Goal: Subscribe to service/newsletter

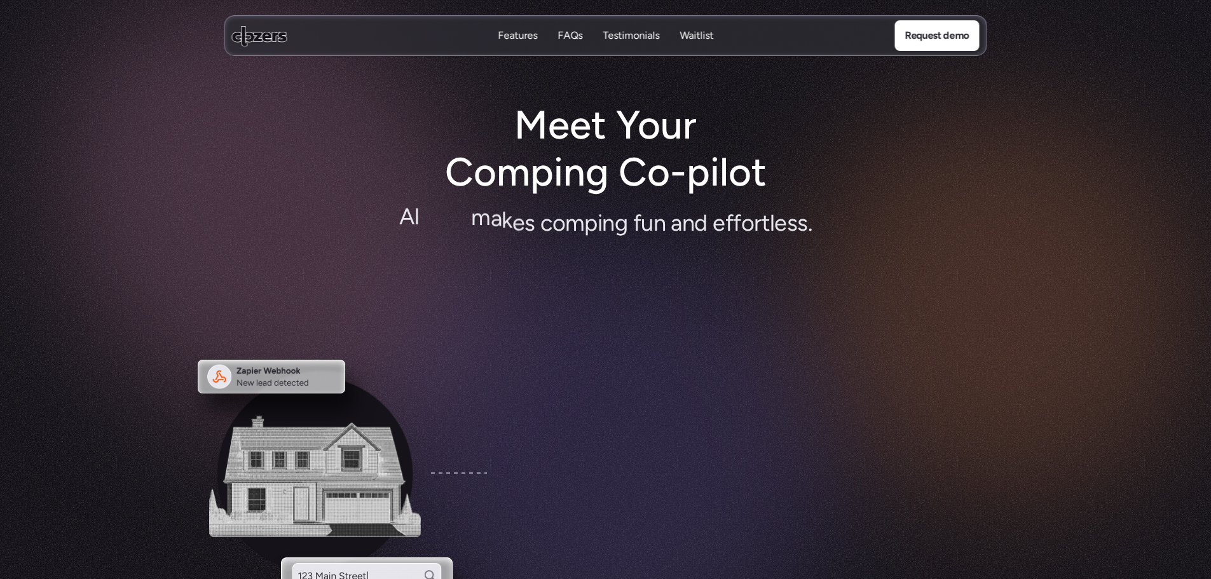
click at [373, 174] on div "Meet Your Comping Co-pilot A I t h a t m a k e s c o m p i n g f u n a n d e f …" at bounding box center [605, 193] width 559 height 182
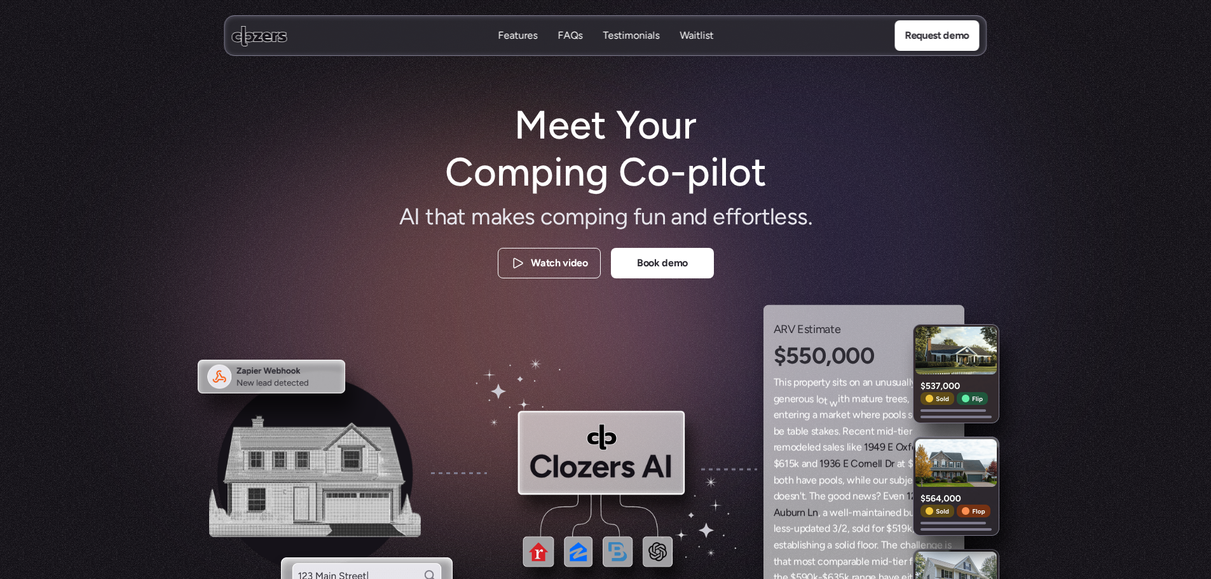
click at [261, 49] on nav "Features Features FAQs FAQs Testimonials Testimonials Waitlist Waitlist Request…" at bounding box center [605, 35] width 763 height 41
click at [254, 36] on use at bounding box center [259, 35] width 55 height 20
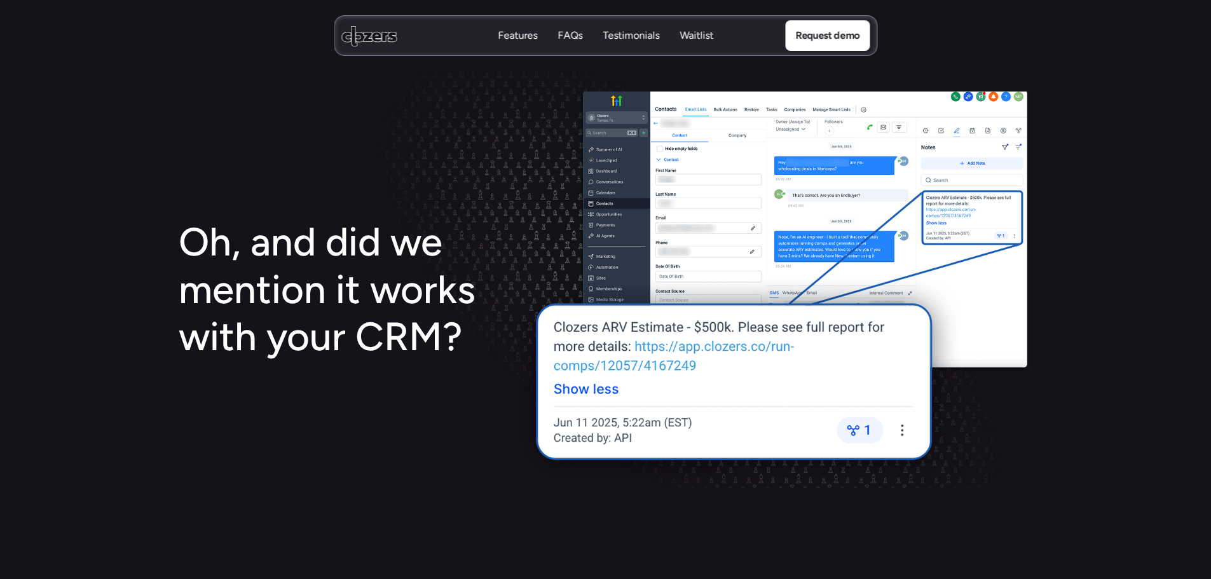
scroll to position [2225, 0]
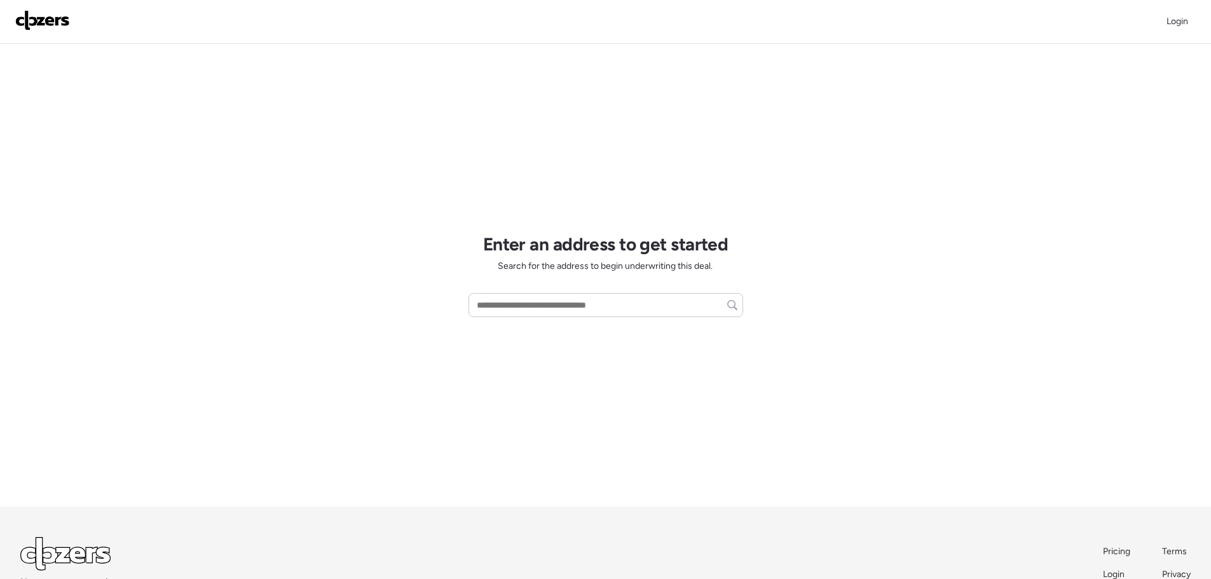
click at [470, 222] on div "Enter an address to get started Search for the address to begin underwriting th…" at bounding box center [605, 275] width 275 height 463
click at [554, 303] on input "text" at bounding box center [605, 305] width 263 height 18
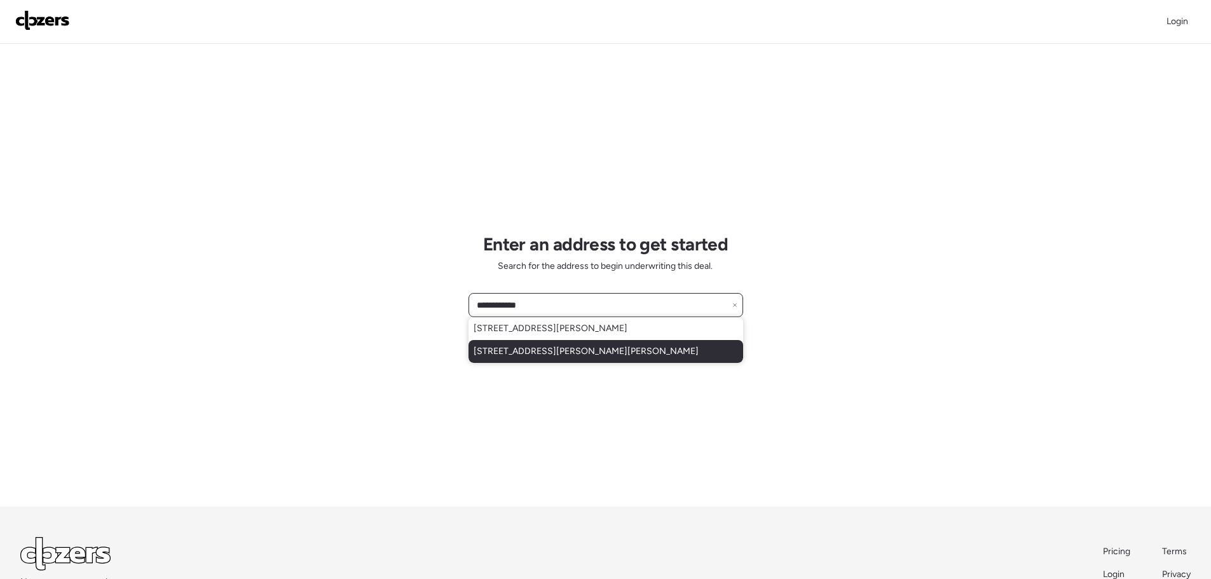
type input "**********"
click at [552, 350] on span "4655 Simmons Rd, Alger, MI, 48610" at bounding box center [586, 351] width 225 height 13
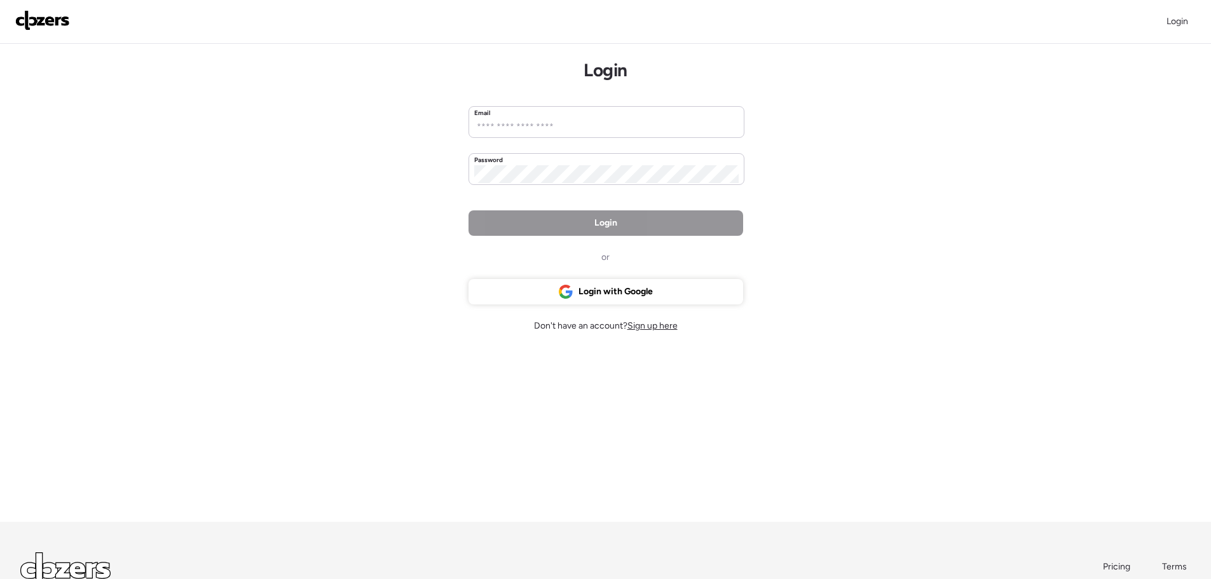
drag, startPoint x: 397, startPoint y: 210, endPoint x: 416, endPoint y: 232, distance: 29.3
click at [397, 210] on div "Login Login Email Password Login or Login with Google Don't have an account? Si…" at bounding box center [605, 339] width 1211 height 678
click at [658, 323] on span "Sign up here" at bounding box center [652, 325] width 50 height 11
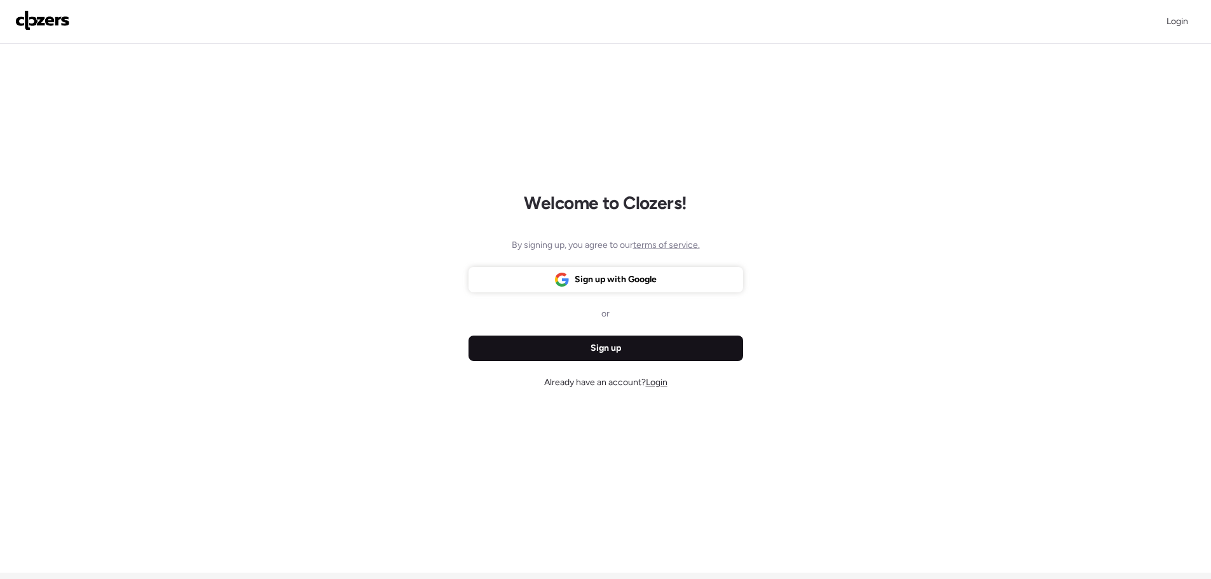
click at [621, 360] on div "Sign up" at bounding box center [605, 348] width 275 height 25
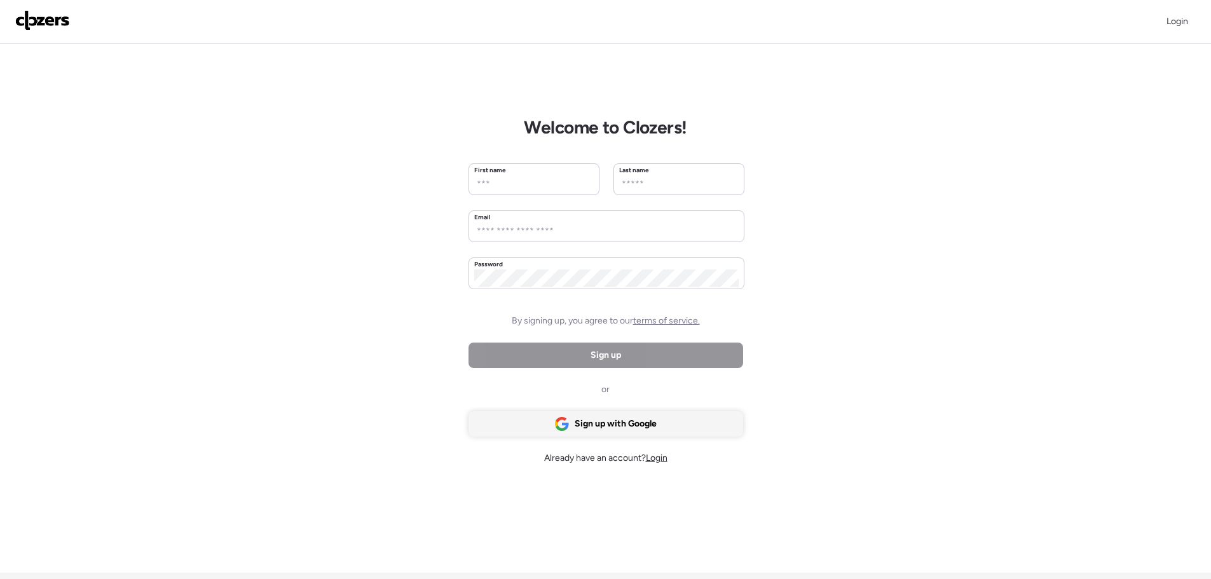
click at [599, 425] on span "Sign up with Google" at bounding box center [616, 424] width 82 height 13
drag, startPoint x: 426, startPoint y: 261, endPoint x: 505, endPoint y: 352, distance: 120.4
click at [428, 266] on div "Login Welcome to Clozers! First name Last name Email Password By signing up, yo…" at bounding box center [605, 364] width 1211 height 729
click at [566, 297] on div "Welcome to Clozers! First name Last name Email Password By signing up, you agre…" at bounding box center [605, 308] width 275 height 529
click at [510, 179] on input "text" at bounding box center [533, 184] width 119 height 18
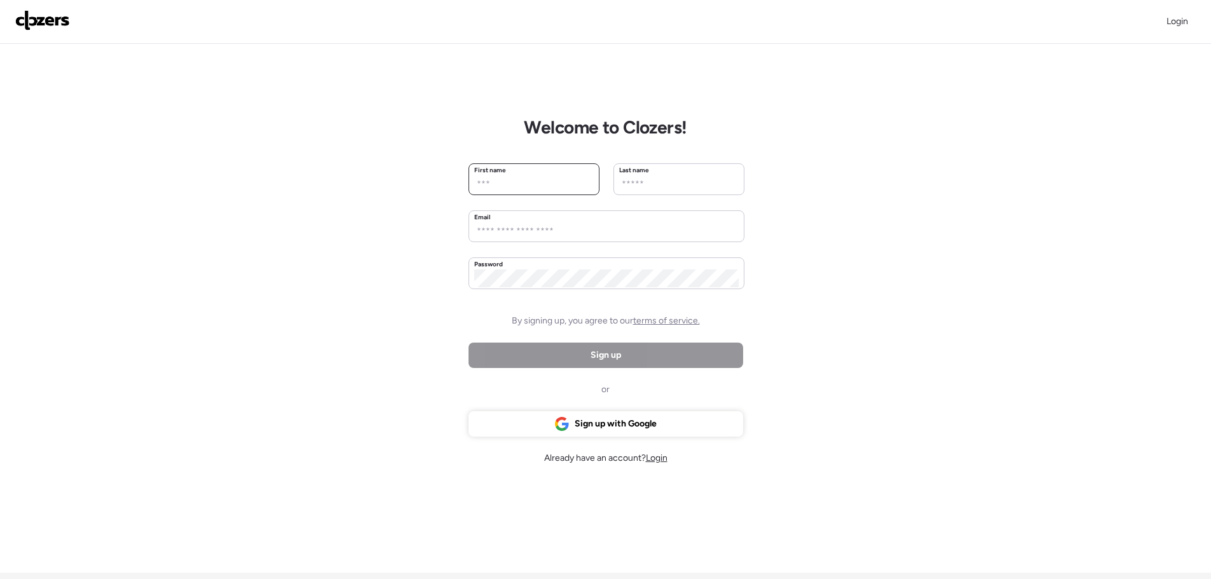
type input "*"
type input "****"
type input "*****"
type input "****"
type input "**********"
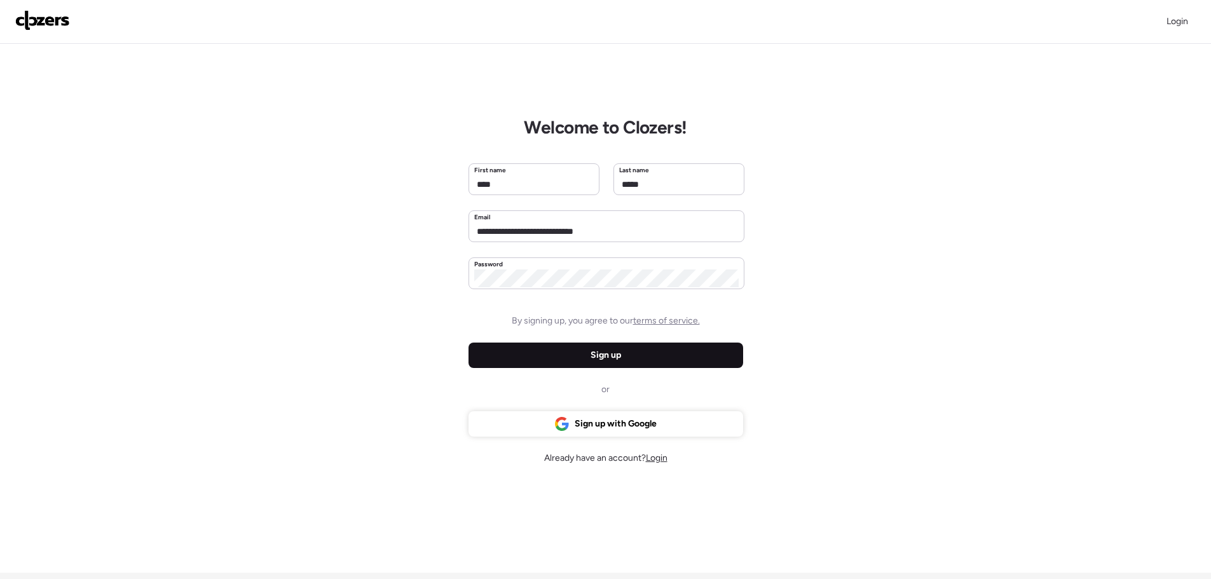
click at [583, 363] on div "Sign up" at bounding box center [605, 355] width 275 height 25
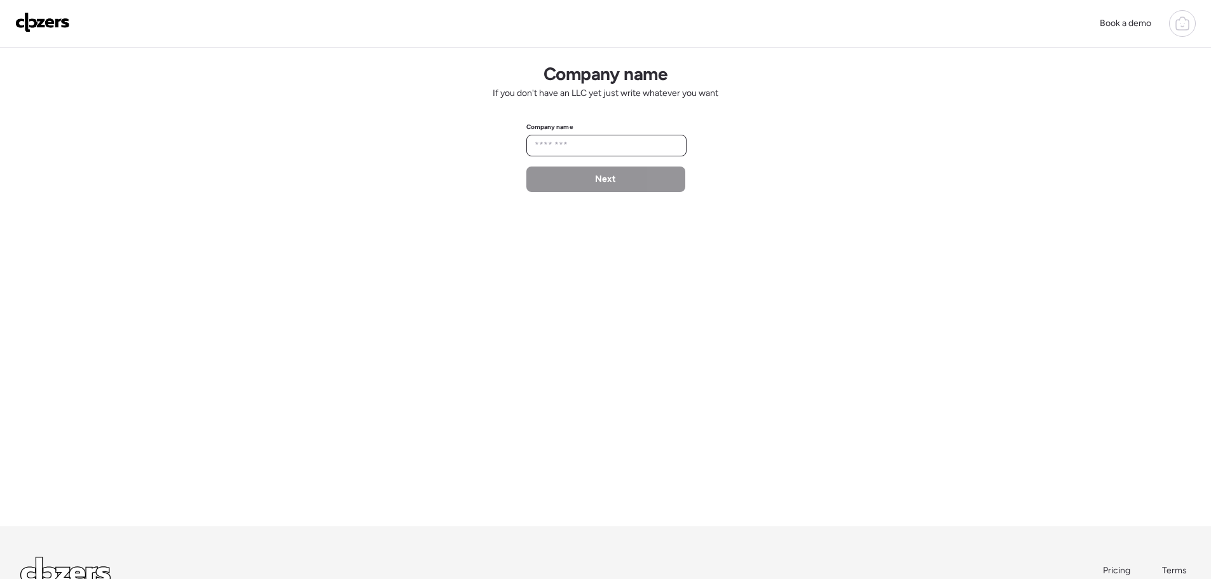
click at [546, 146] on input "text" at bounding box center [606, 146] width 149 height 18
type input "********"
click at [584, 183] on div "Next" at bounding box center [605, 179] width 159 height 25
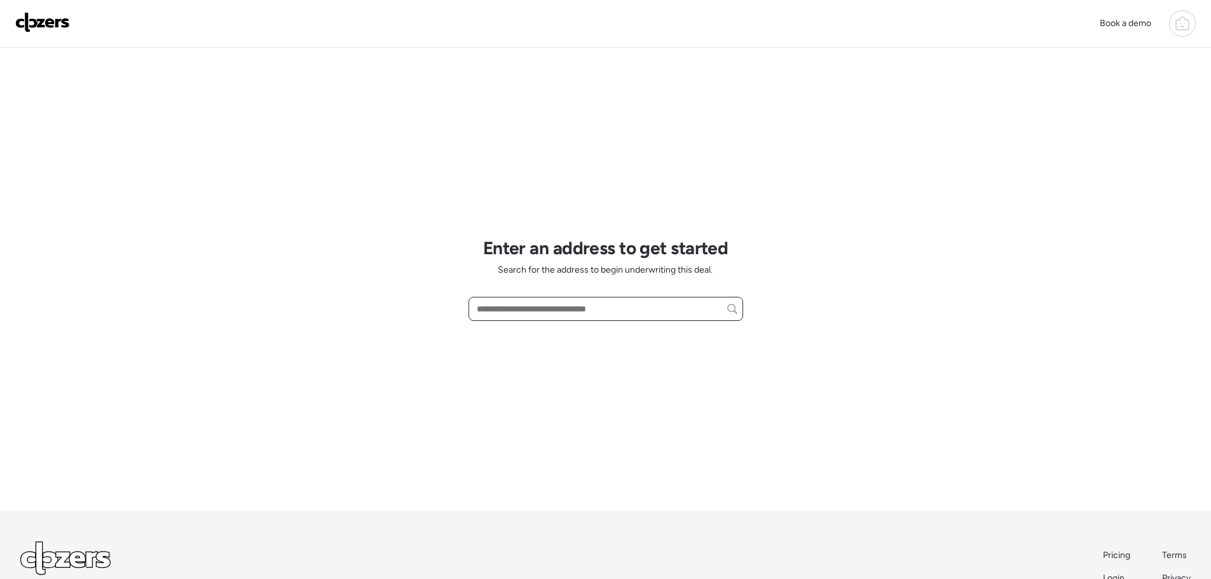
click at [535, 310] on input "text" at bounding box center [605, 309] width 263 height 18
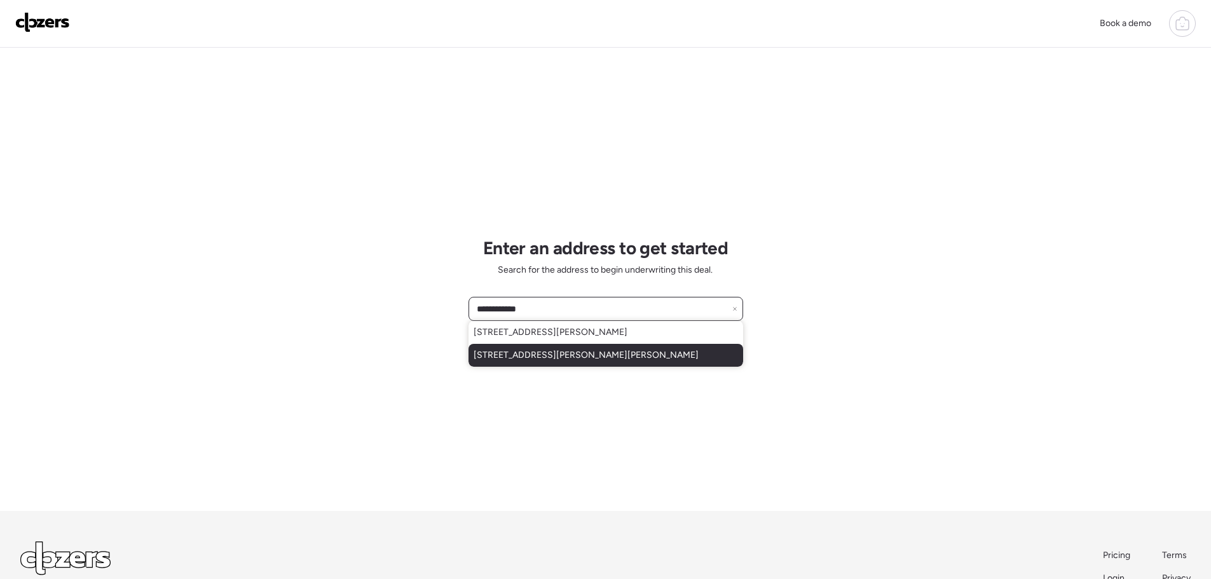
type input "**********"
click at [545, 353] on span "4655 Simmons Rd, Alger, MI, 48610" at bounding box center [586, 355] width 225 height 13
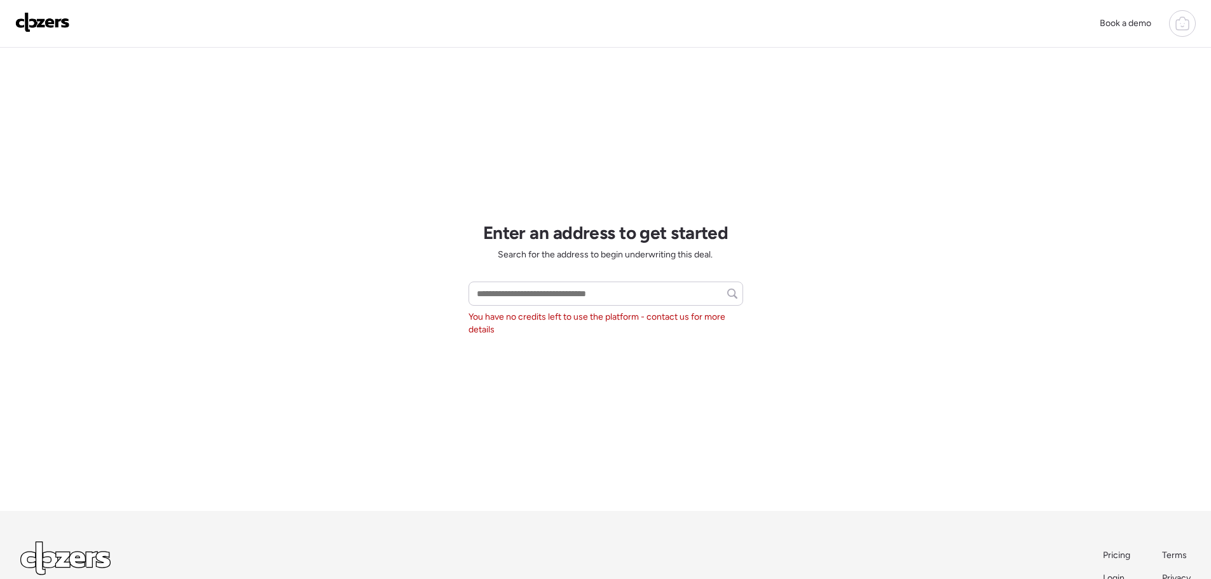
click at [546, 353] on div "Enter an address to get started Search for the address to begin underwriting th…" at bounding box center [605, 279] width 275 height 463
click at [653, 332] on span "You have no credits left to use the platform - contact us for more details" at bounding box center [605, 323] width 275 height 25
click at [1191, 24] on div at bounding box center [1182, 23] width 27 height 27
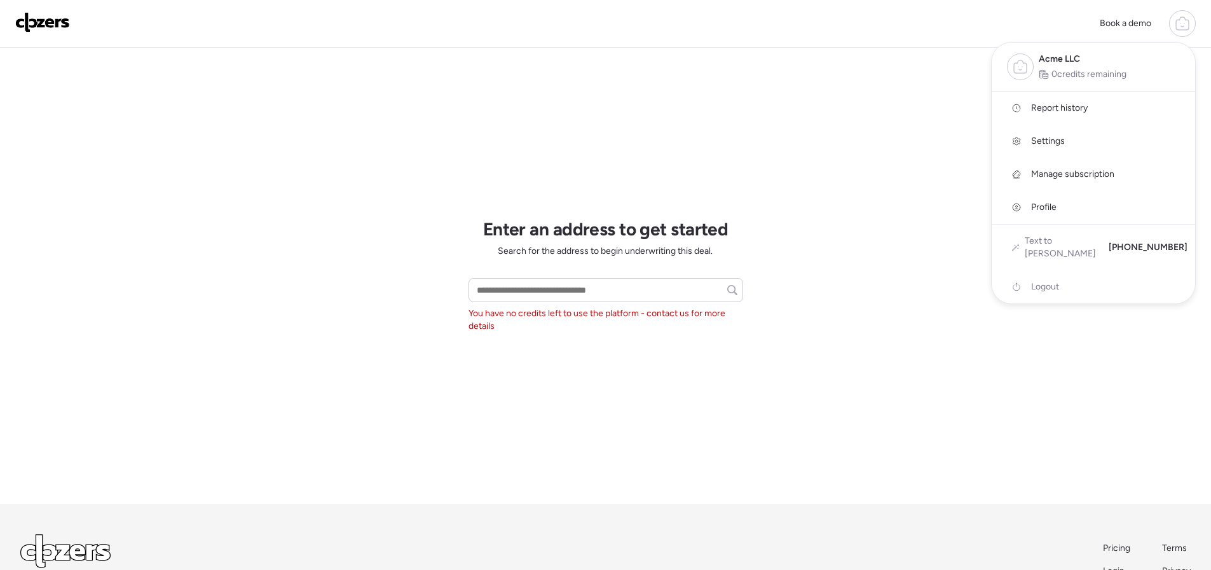
click at [1047, 139] on span "Settings" at bounding box center [1048, 141] width 34 height 13
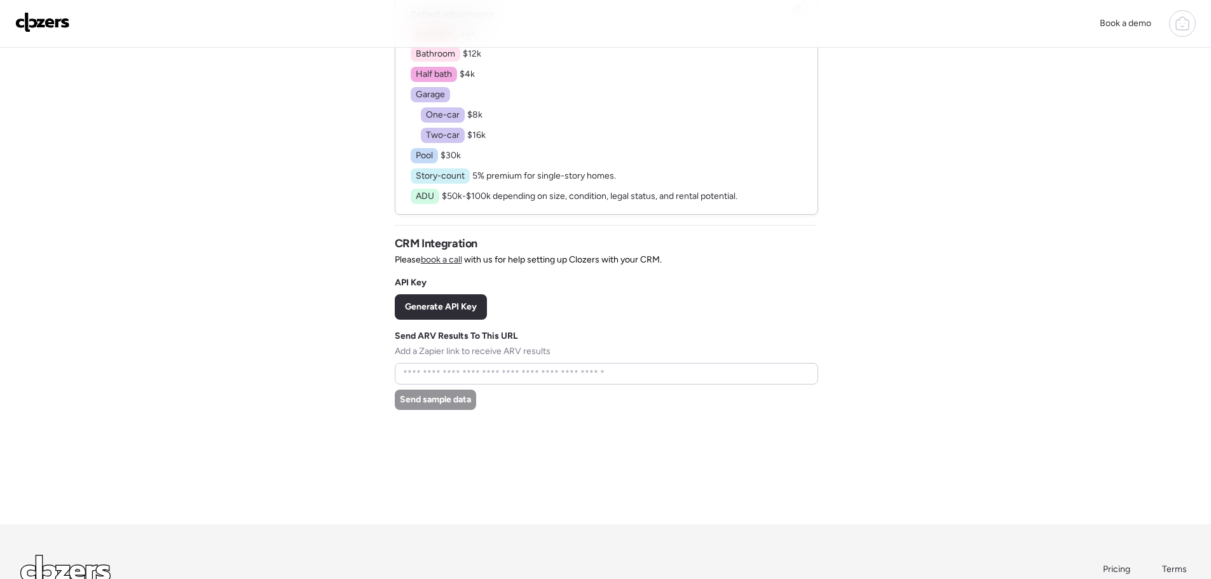
scroll to position [191, 0]
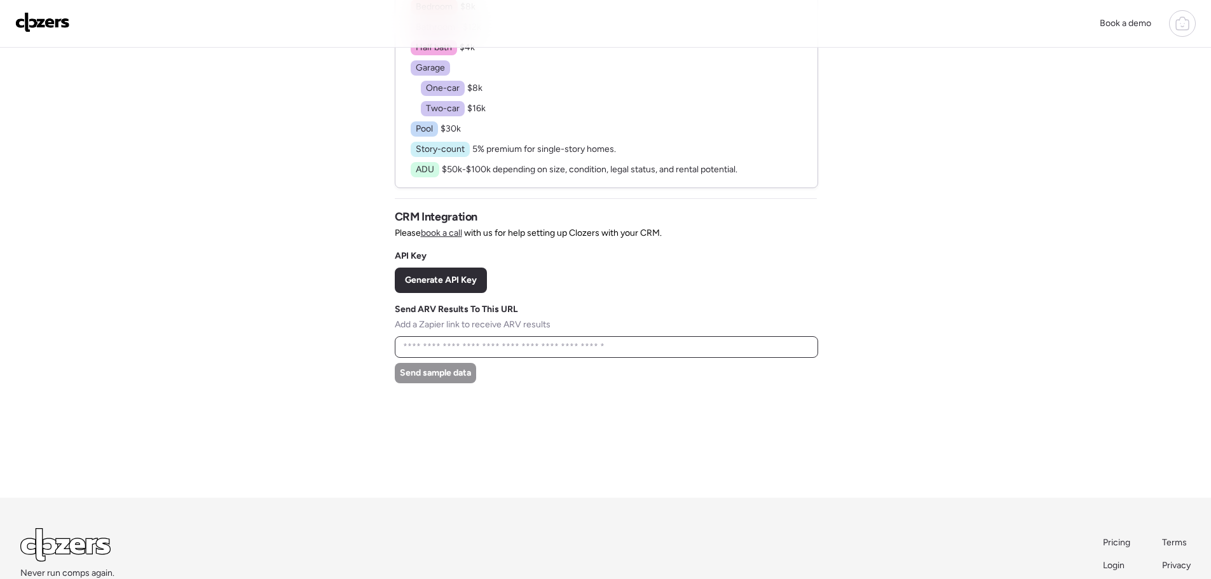
click at [517, 347] on input "text" at bounding box center [606, 347] width 412 height 18
drag, startPoint x: 705, startPoint y: 343, endPoint x: 493, endPoint y: 330, distance: 212.7
click at [451, 337] on div at bounding box center [606, 347] width 423 height 22
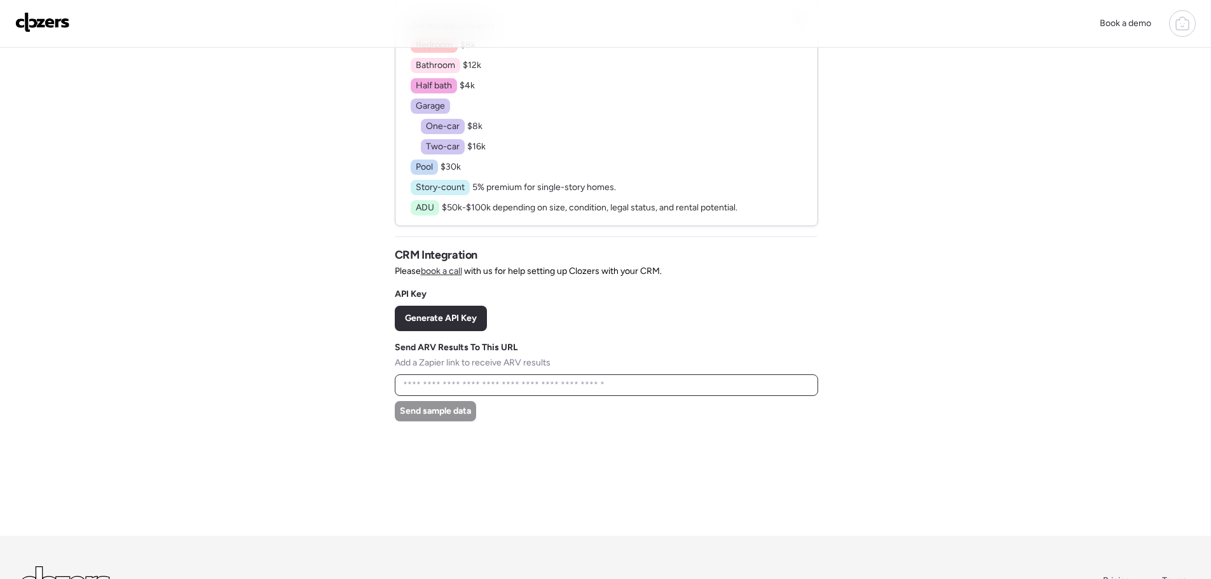
scroll to position [0, 0]
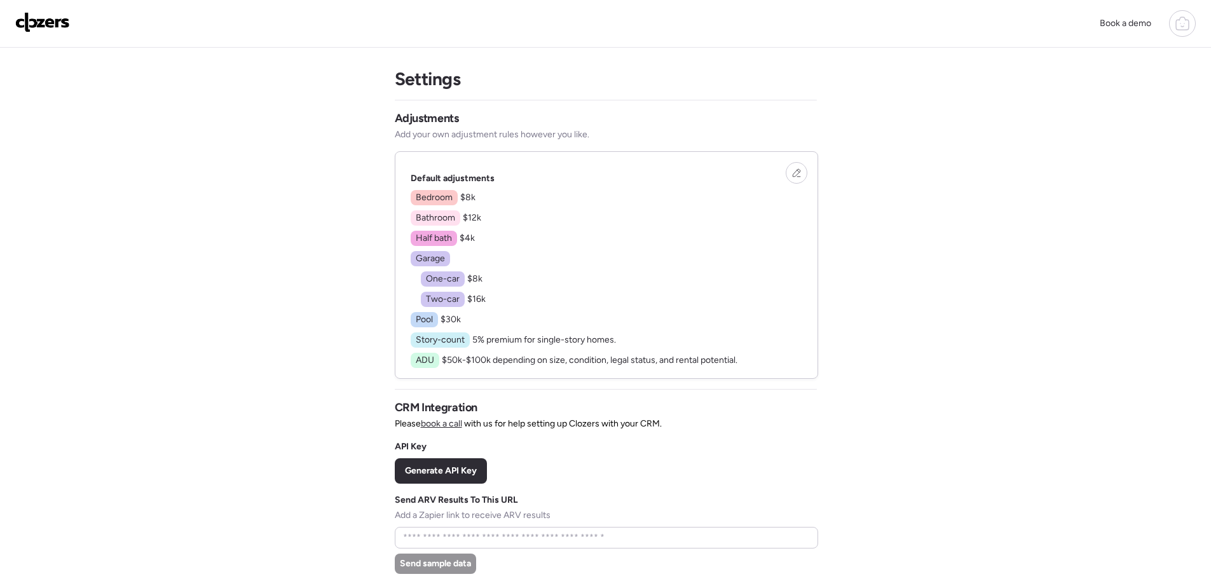
click at [1179, 25] on icon at bounding box center [1182, 23] width 15 height 15
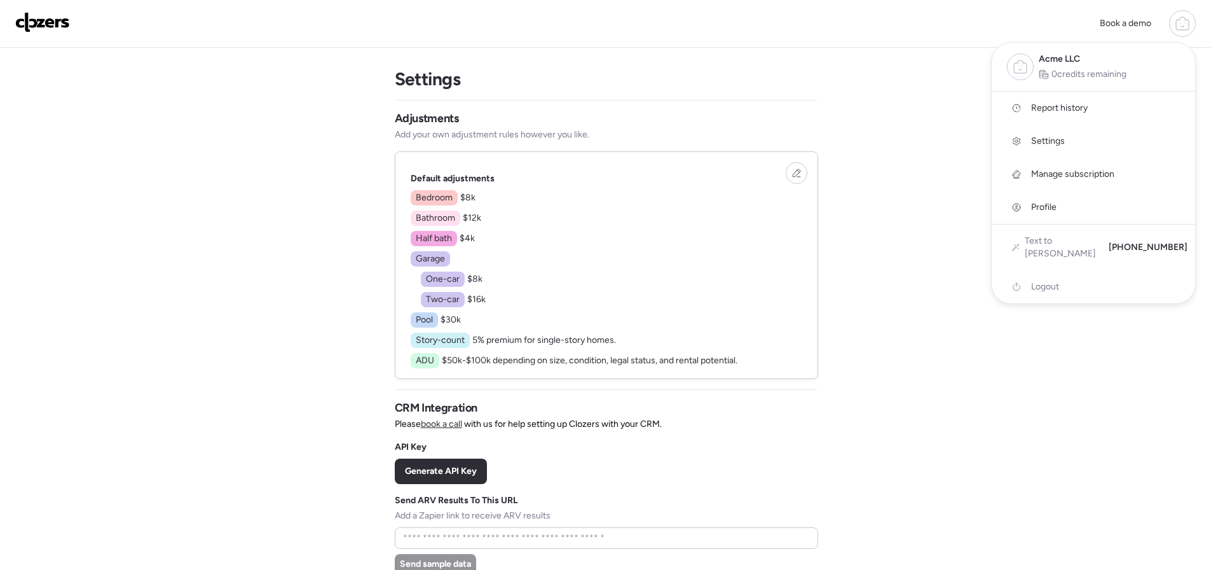
click at [1046, 173] on span "Manage subscription" at bounding box center [1072, 174] width 83 height 13
click at [1045, 171] on span "Manage subscription" at bounding box center [1072, 174] width 83 height 13
click at [901, 174] on div at bounding box center [605, 249] width 1211 height 570
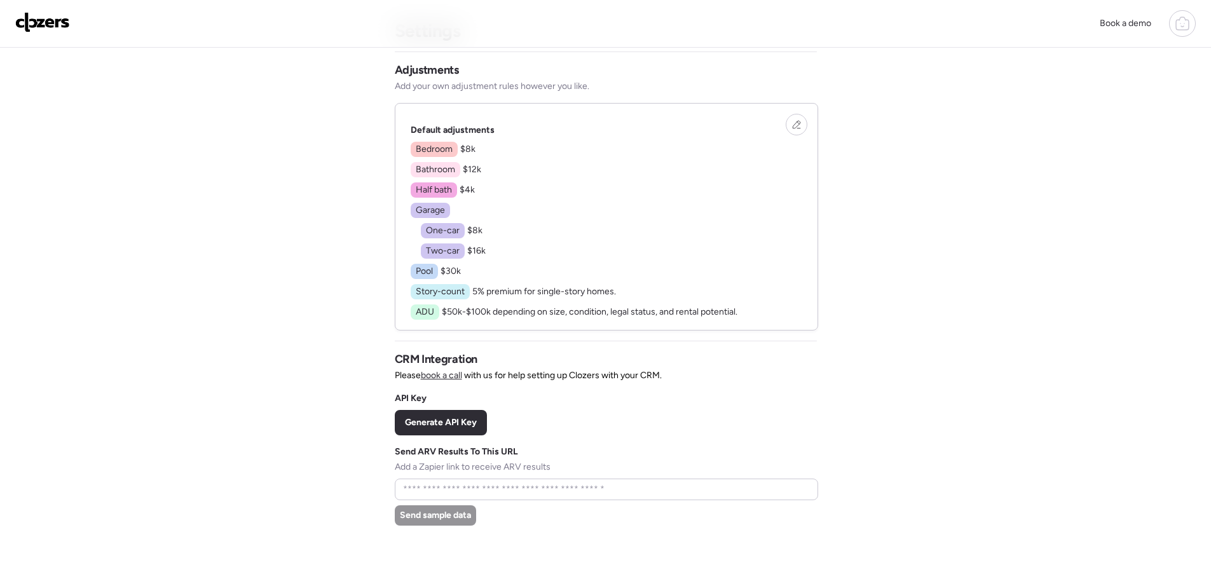
scroll to position [266, 0]
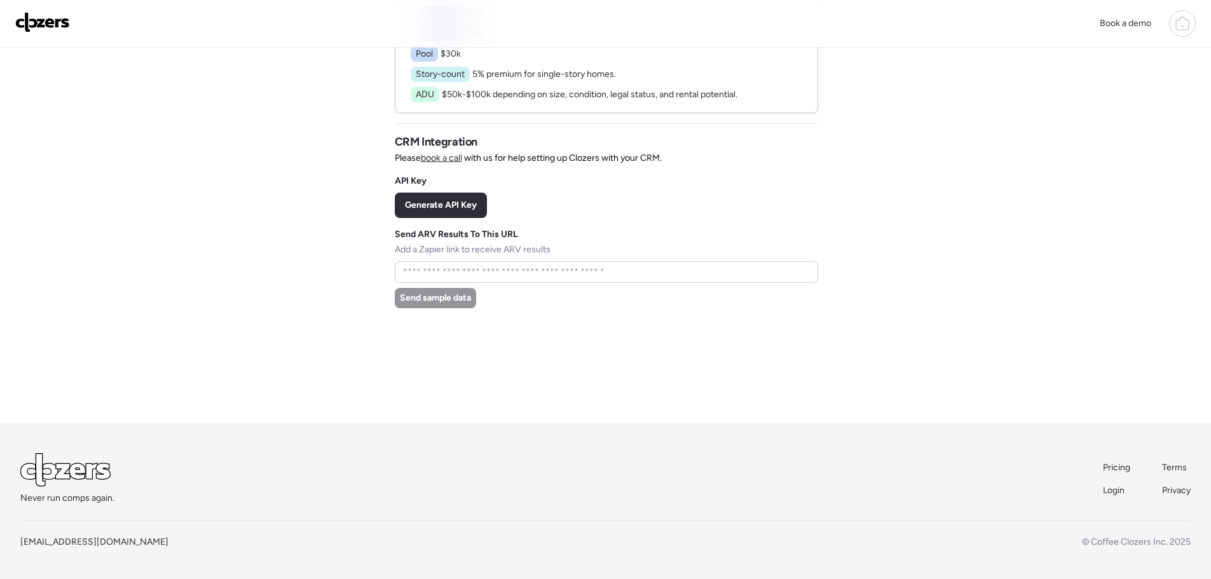
click at [1120, 473] on link "Pricing" at bounding box center [1117, 467] width 29 height 13
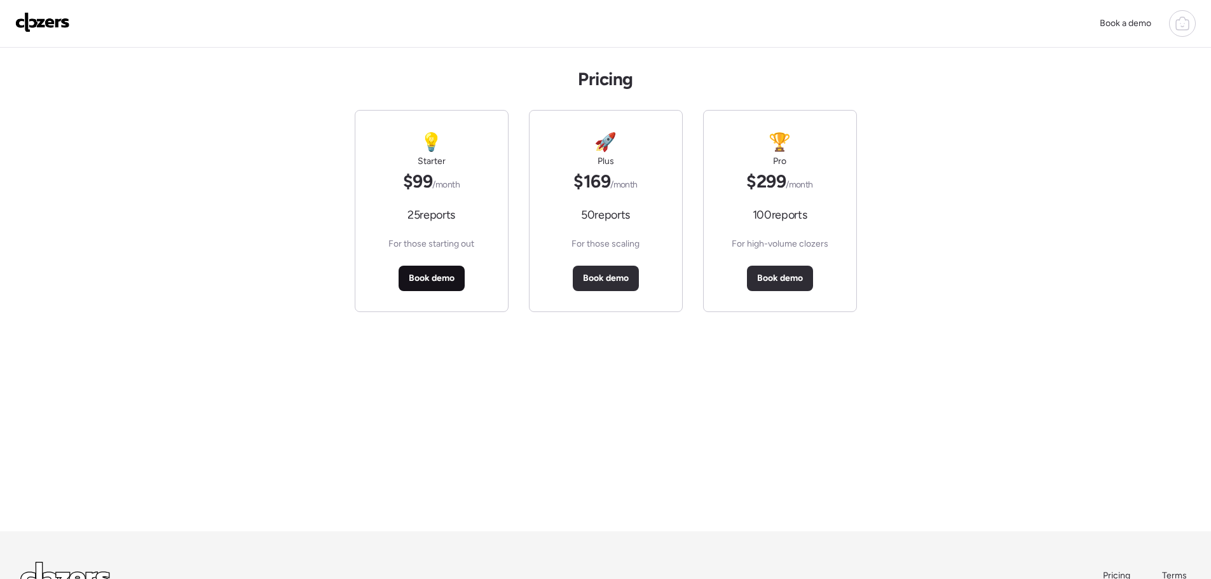
click at [440, 278] on span "Book demo" at bounding box center [432, 278] width 46 height 13
